Goal: Check status: Check status

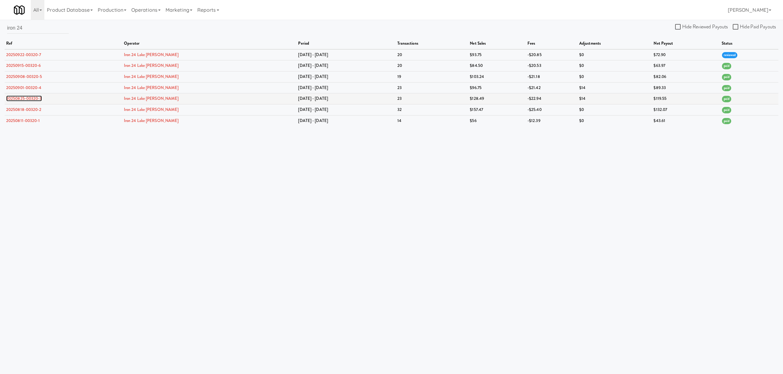
click at [22, 96] on link "20250825-00320-3" at bounding box center [24, 99] width 36 height 6
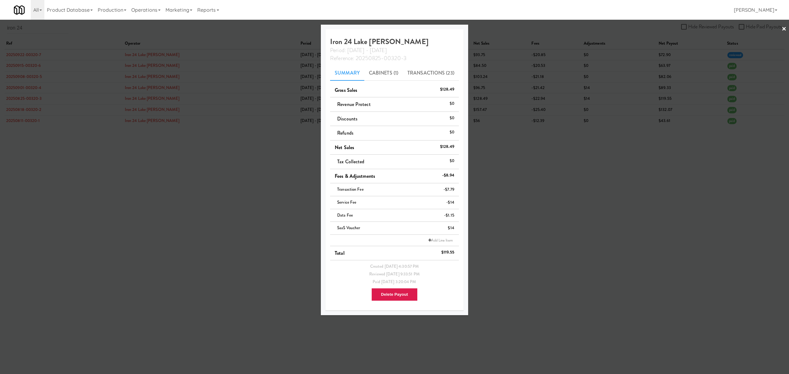
click at [95, 157] on div at bounding box center [394, 187] width 789 height 374
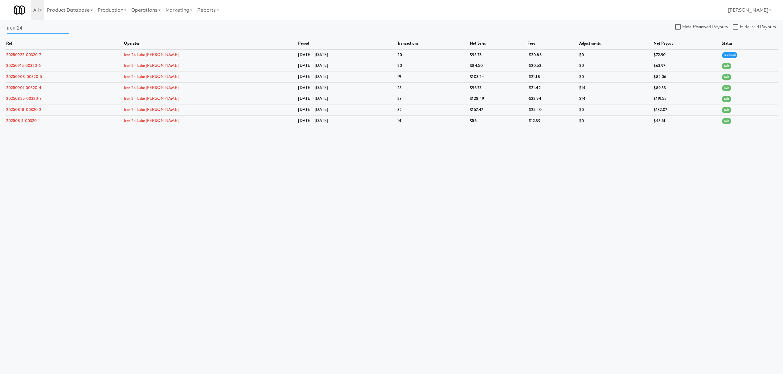
drag, startPoint x: 42, startPoint y: 31, endPoint x: -35, endPoint y: 23, distance: 77.2
click at [0, 23] on html "Okay Okay Select date: previous 2025-Sep next Su Mo Tu We Th Fr Sa 31 1 2 3 4 5…" at bounding box center [391, 187] width 783 height 374
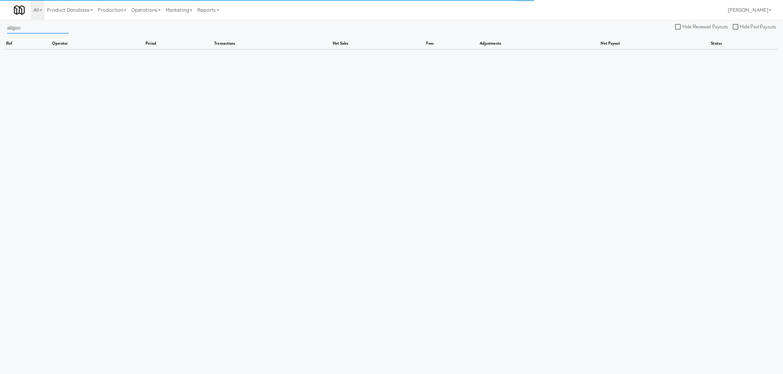
click at [14, 28] on input "allgoo" at bounding box center [38, 27] width 62 height 11
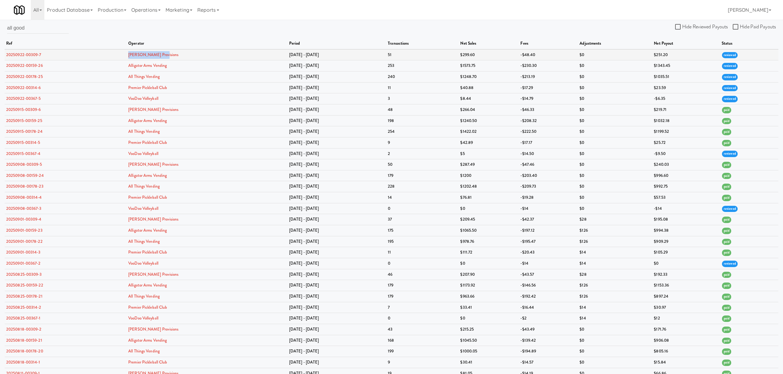
drag, startPoint x: 174, startPoint y: 55, endPoint x: 137, endPoint y: 54, distance: 37.3
click at [137, 54] on td "[PERSON_NAME] Provisions" at bounding box center [207, 54] width 161 height 11
copy link "[PERSON_NAME] Provisions"
click at [35, 30] on input "all good" at bounding box center [38, 27] width 62 height 11
drag, startPoint x: 35, startPoint y: 30, endPoint x: -16, endPoint y: 27, distance: 50.7
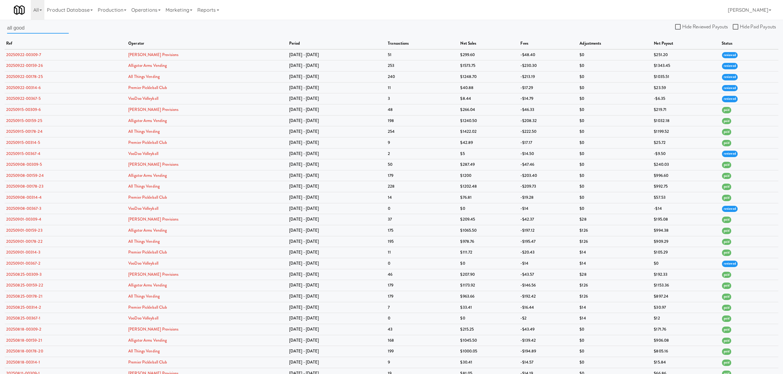
click at [0, 27] on html "Okay Okay Select date: previous 2025-Sep next Su Mo Tu We Th Fr Sa 31 1 2 3 4 5…" at bounding box center [391, 187] width 783 height 374
paste input "[PERSON_NAME] Provisions"
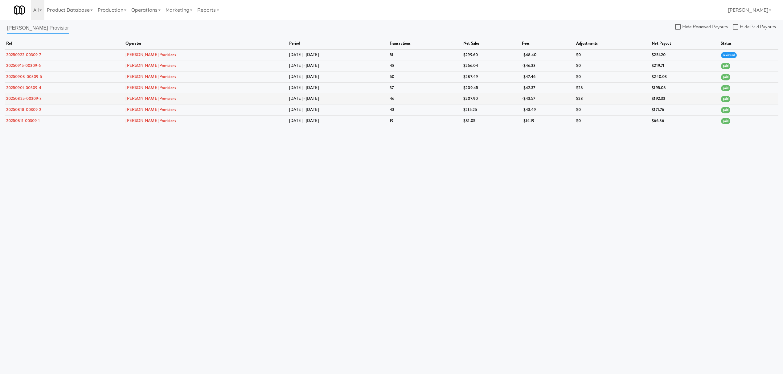
type input "[PERSON_NAME] Provisions"
click at [30, 98] on link "20250825-00309-3" at bounding box center [24, 99] width 36 height 6
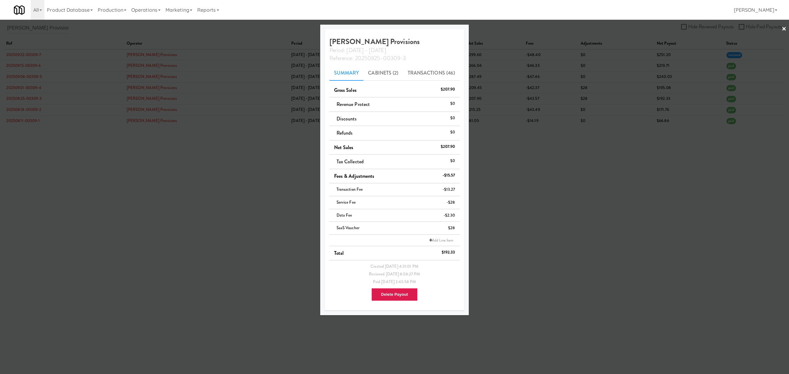
click at [94, 190] on div at bounding box center [394, 187] width 789 height 374
